Goal: Entertainment & Leisure: Consume media (video, audio)

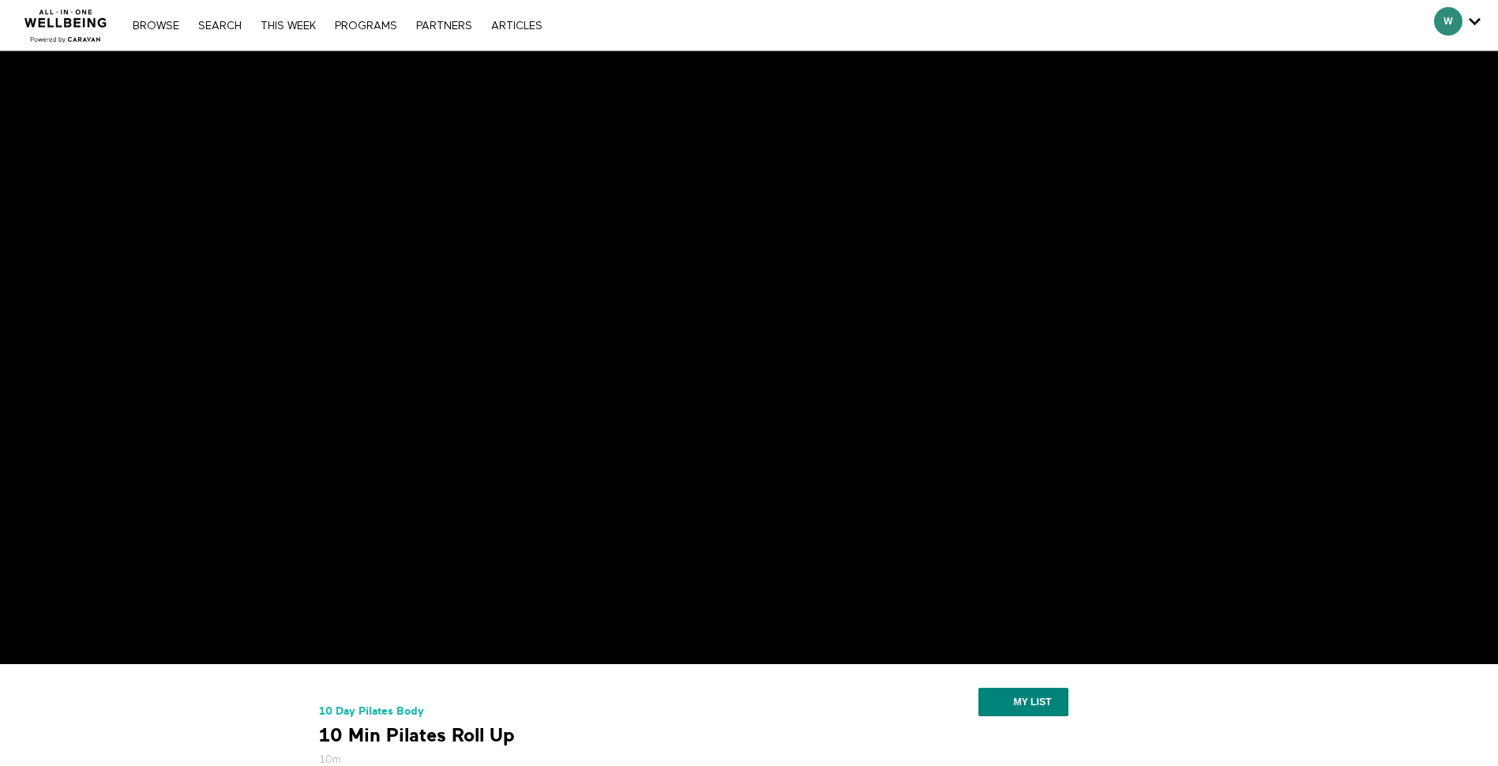
click at [76, 24] on img at bounding box center [66, 21] width 96 height 47
